Goal: Find specific page/section: Find specific page/section

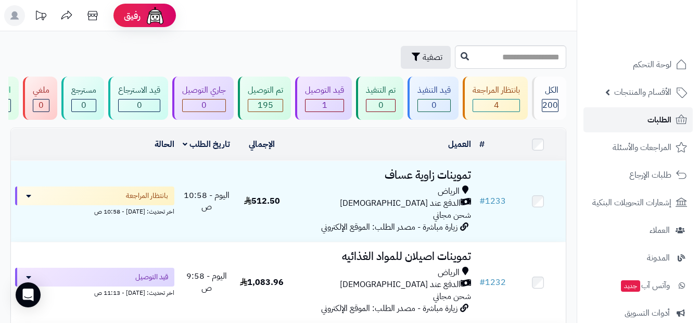
click at [657, 116] on span "الطلبات" at bounding box center [659, 119] width 24 height 15
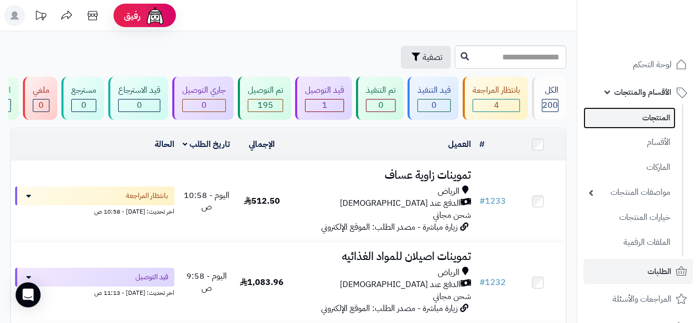
click at [660, 110] on link "المنتجات" at bounding box center [629, 117] width 92 height 21
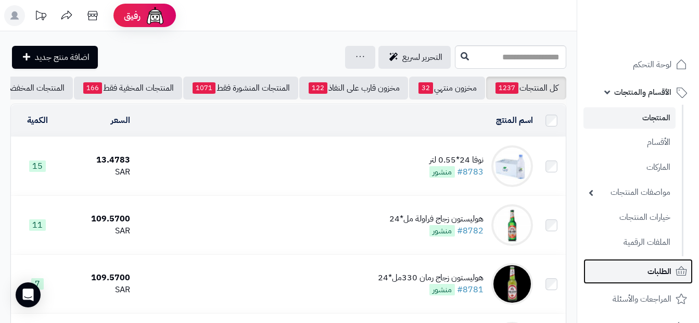
click at [633, 270] on link "الطلبات" at bounding box center [637, 271] width 109 height 25
